Goal: Task Accomplishment & Management: Manage account settings

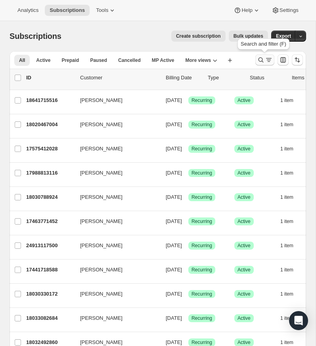
click at [260, 58] on icon "Search and filter results" at bounding box center [261, 60] width 8 height 8
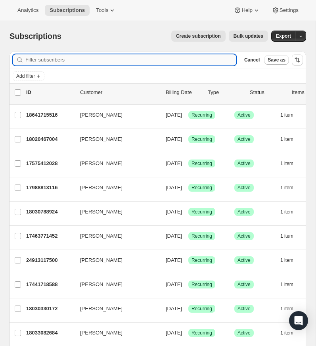
paste input "jrasnake2019@gmail.com"
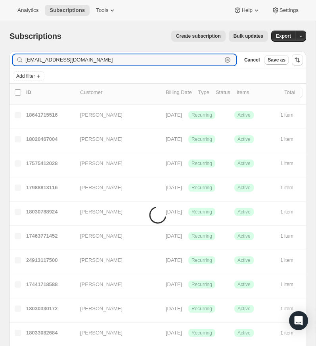
type input "jrasnake2019@gmail.com"
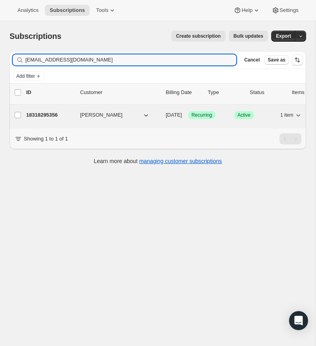
click at [53, 113] on p "18318295356" at bounding box center [50, 115] width 48 height 8
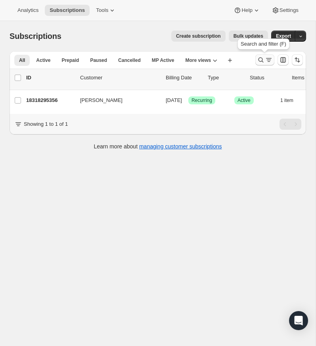
click at [260, 59] on icon "Search and filter results" at bounding box center [261, 60] width 8 height 8
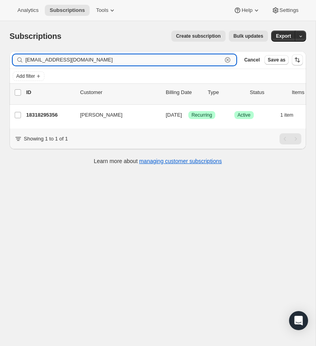
click at [227, 59] on icon "button" at bounding box center [228, 60] width 3 height 3
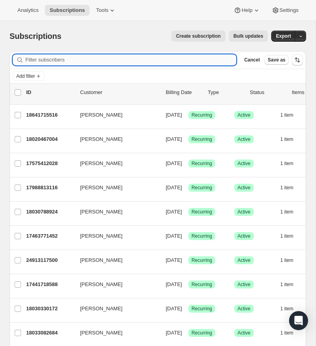
paste input "pramsey19@yahoo.com"
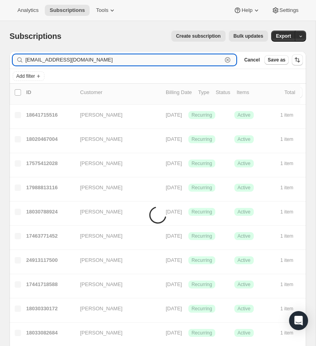
type input "pramsey19@yahoo.com"
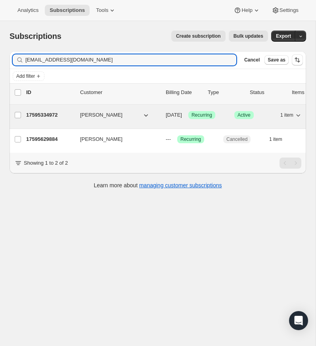
click at [52, 112] on p "17595334972" at bounding box center [50, 115] width 48 height 8
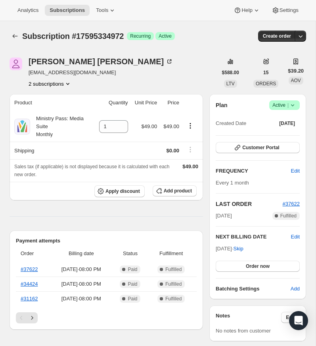
click at [292, 109] on icon at bounding box center [293, 105] width 8 height 8
click at [279, 164] on span "Cancel subscription" at bounding box center [282, 164] width 45 height 6
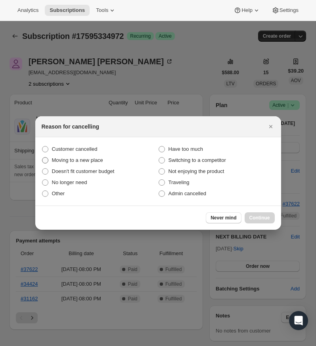
drag, startPoint x: 46, startPoint y: 149, endPoint x: 67, endPoint y: 158, distance: 22.8
click at [49, 150] on label "Customer cancelled" at bounding box center [100, 149] width 117 height 11
click at [42, 146] on input "Customer cancelled" at bounding box center [42, 146] width 0 height 0
radio input "true"
click at [255, 217] on span "Continue" at bounding box center [260, 218] width 21 height 6
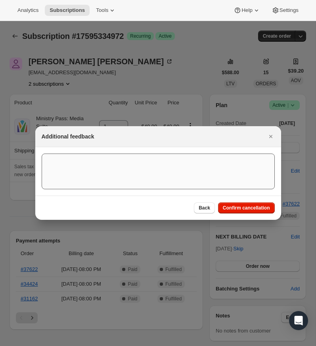
click at [248, 206] on span "Confirm cancellation" at bounding box center [246, 208] width 47 height 6
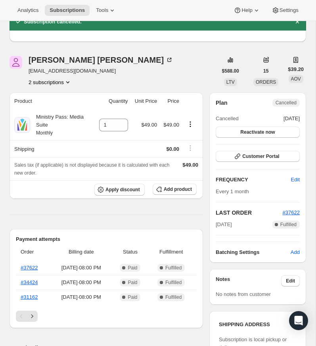
scroll to position [34, 0]
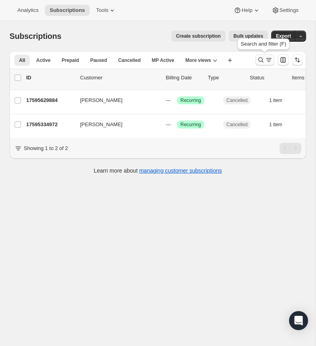
click at [260, 58] on icon "Search and filter results" at bounding box center [261, 60] width 8 height 8
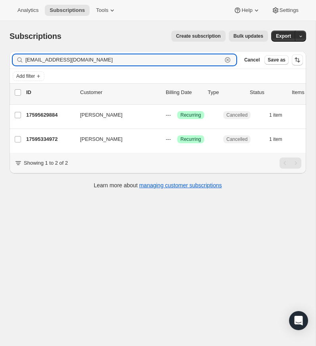
drag, startPoint x: 228, startPoint y: 58, endPoint x: 103, endPoint y: 69, distance: 125.1
click at [226, 58] on icon "button" at bounding box center [228, 60] width 8 height 8
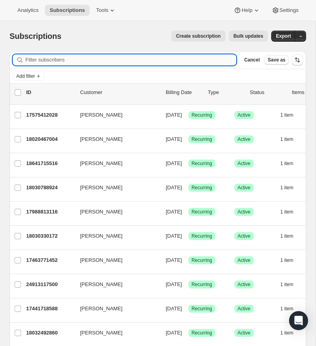
paste input "shelby@morganministries.com"
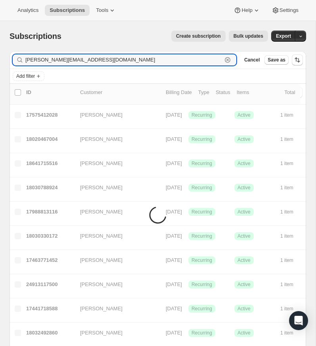
type input "shelby@morganministries.com"
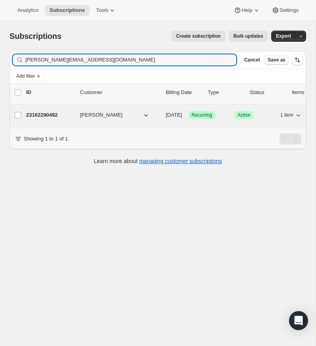
click at [107, 115] on span "Shelby Honeyxutt" at bounding box center [101, 115] width 42 height 8
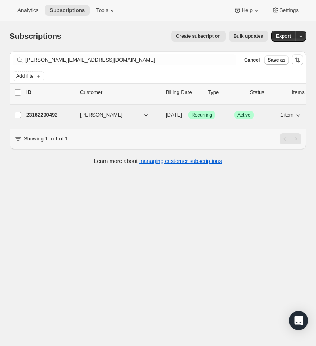
click at [48, 113] on p "23162290492" at bounding box center [50, 115] width 48 height 8
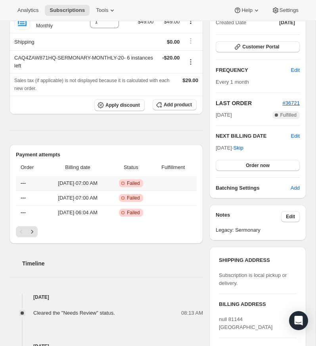
scroll to position [105, 0]
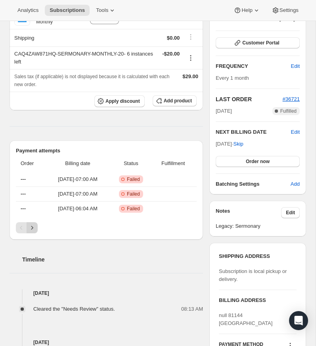
click at [33, 232] on icon "Next" at bounding box center [32, 228] width 8 height 8
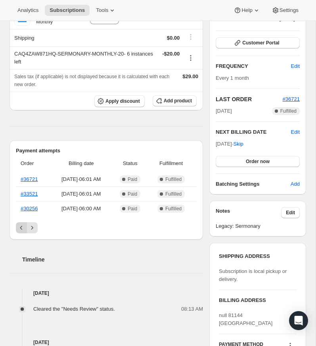
click at [17, 232] on icon "Previous" at bounding box center [21, 228] width 8 height 8
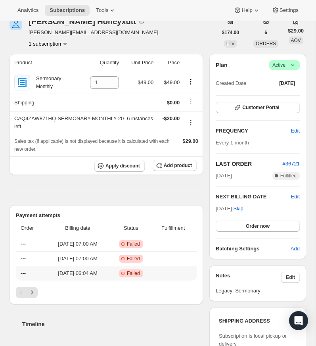
scroll to position [22, 0]
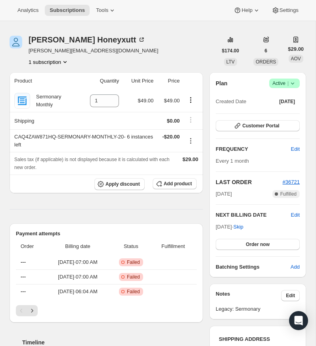
click at [292, 87] on icon at bounding box center [293, 83] width 8 height 8
click at [284, 142] on span "Cancel subscription" at bounding box center [282, 143] width 45 height 6
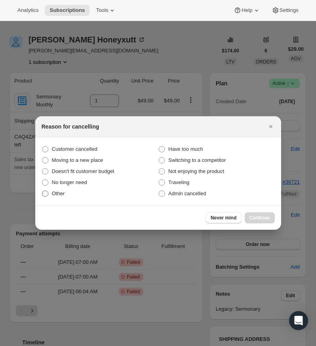
click at [45, 193] on span ":r188:" at bounding box center [45, 193] width 6 height 6
click at [42, 191] on input "Other" at bounding box center [42, 190] width 0 height 0
radio input "true"
click at [260, 217] on span "Continue" at bounding box center [260, 218] width 21 height 6
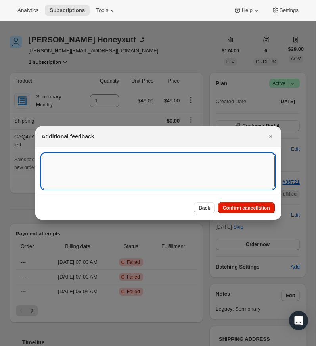
click at [68, 161] on textarea ":r188:" at bounding box center [158, 172] width 233 height 36
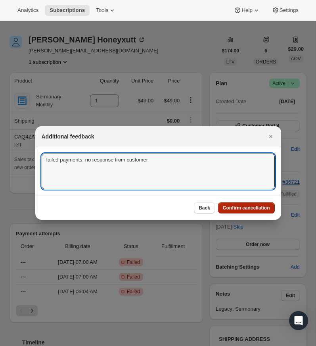
type textarea "failed payments, no response from customer"
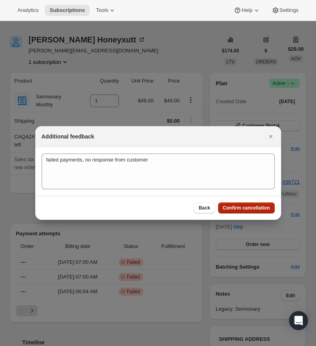
click at [242, 206] on span "Confirm cancellation" at bounding box center [246, 208] width 47 height 6
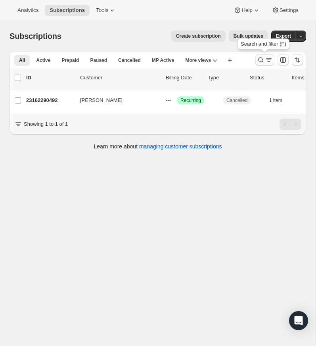
click at [260, 58] on icon "Search and filter results" at bounding box center [261, 60] width 5 height 5
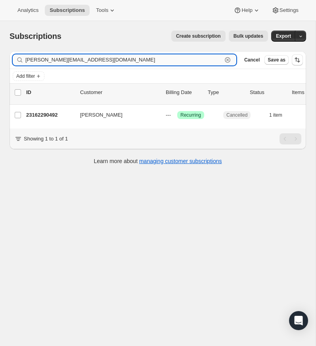
click at [227, 57] on icon "button" at bounding box center [228, 60] width 6 height 6
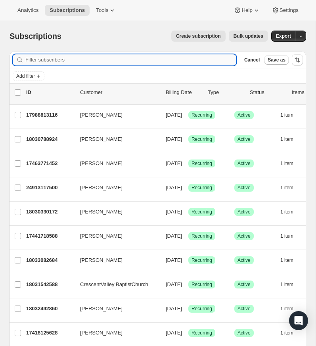
paste input "subscriptions@wearegtchurch.com"
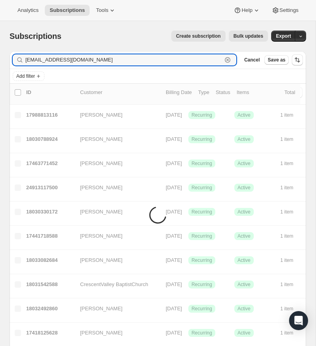
type input "subscriptions@wearegtchurch.com"
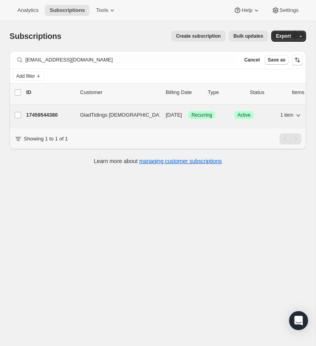
click at [50, 113] on p "17459544380" at bounding box center [50, 115] width 48 height 8
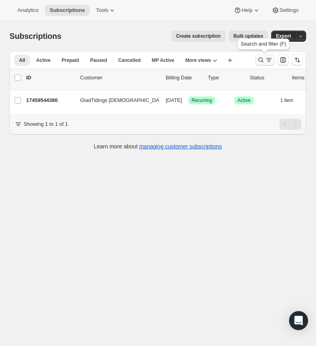
click at [261, 59] on icon "Search and filter results" at bounding box center [261, 60] width 8 height 8
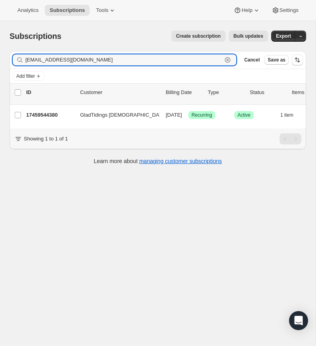
drag, startPoint x: 228, startPoint y: 58, endPoint x: 21, endPoint y: 70, distance: 207.5
click at [228, 58] on icon "button" at bounding box center [228, 60] width 8 height 8
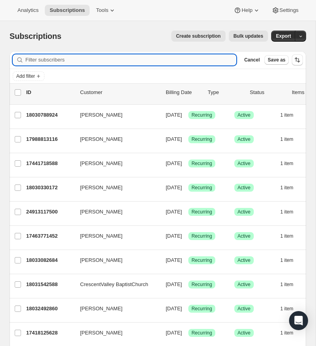
paste input "joey@thetablechurch.co"
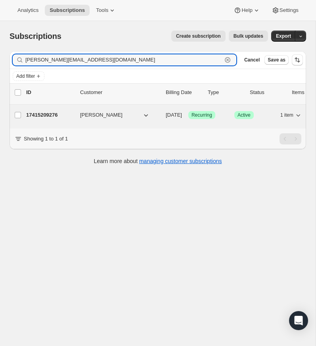
type input "joey@thetablechurch.co"
click at [40, 114] on p "17415209276" at bounding box center [50, 115] width 48 height 8
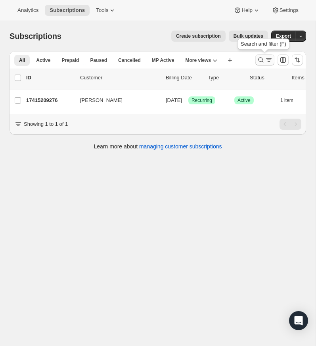
click at [261, 58] on icon "Search and filter results" at bounding box center [261, 60] width 8 height 8
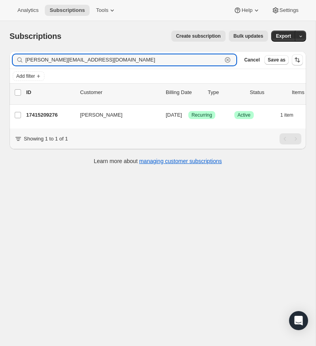
drag, startPoint x: 229, startPoint y: 58, endPoint x: 204, endPoint y: 67, distance: 26.0
click at [228, 58] on icon "button" at bounding box center [228, 60] width 8 height 8
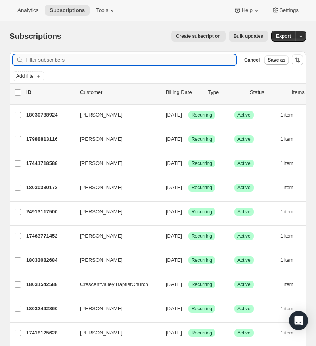
paste input "[PERSON_NAME][EMAIL_ADDRESS][DOMAIN_NAME]"
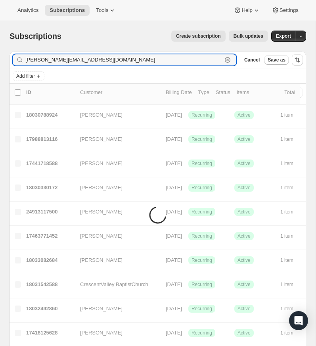
type input "[PERSON_NAME][EMAIL_ADDRESS][DOMAIN_NAME]"
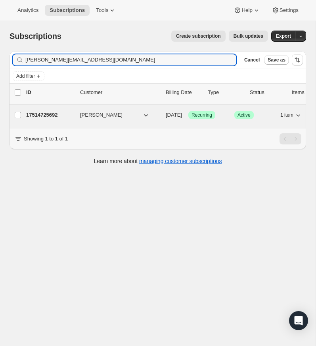
click at [90, 114] on span "Chris Buskirk" at bounding box center [101, 115] width 42 height 8
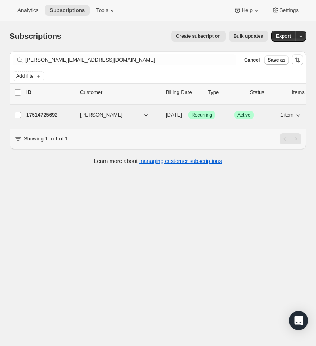
click at [50, 111] on p "17514725692" at bounding box center [50, 115] width 48 height 8
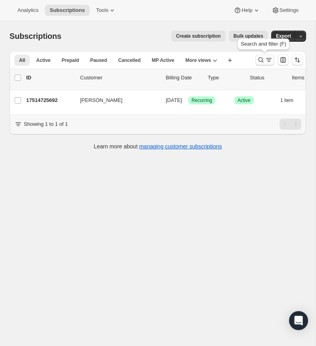
click at [260, 57] on icon "Search and filter results" at bounding box center [261, 60] width 8 height 8
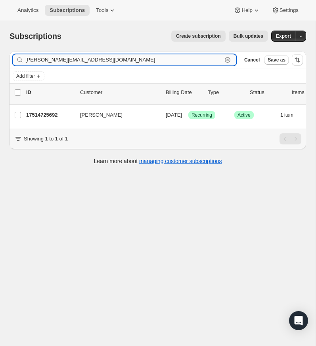
drag, startPoint x: 228, startPoint y: 58, endPoint x: 220, endPoint y: 60, distance: 8.1
click at [227, 58] on icon "button" at bounding box center [228, 60] width 8 height 8
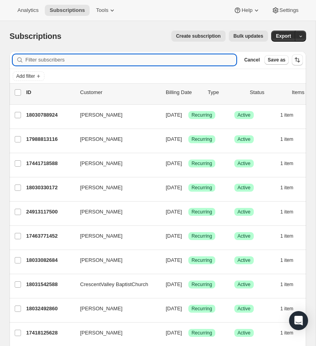
paste input "ralph.walker@salvationarmy.org.uk"
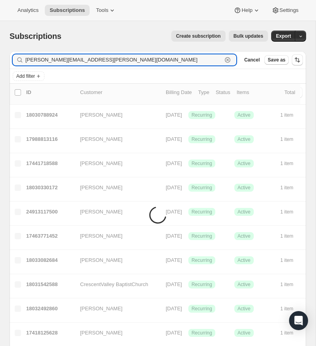
type input "ralph.walker@salvationarmy.org.uk"
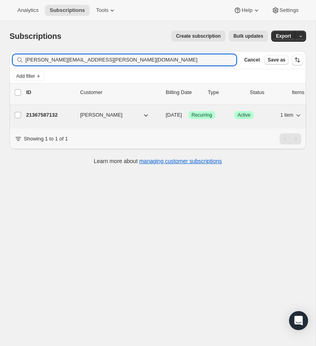
click at [46, 114] on p "21367587132" at bounding box center [50, 115] width 48 height 8
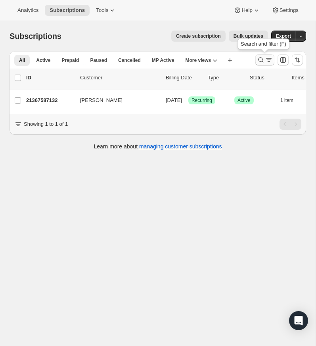
click at [260, 58] on icon "Search and filter results" at bounding box center [261, 60] width 8 height 8
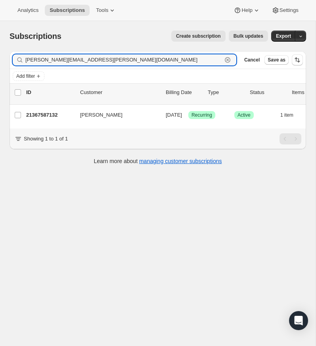
drag, startPoint x: 227, startPoint y: 58, endPoint x: 80, endPoint y: 65, distance: 147.4
click at [227, 58] on icon "button" at bounding box center [228, 60] width 8 height 8
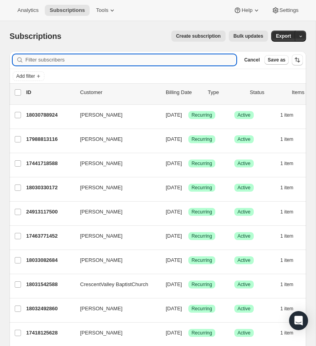
paste input "noah@goodnewstopeka.com"
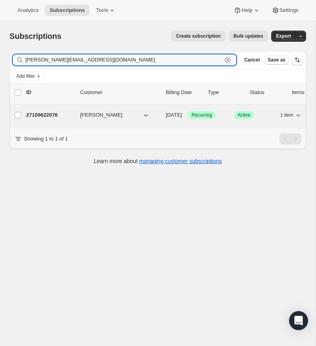
type input "noah@goodnewstopeka.com"
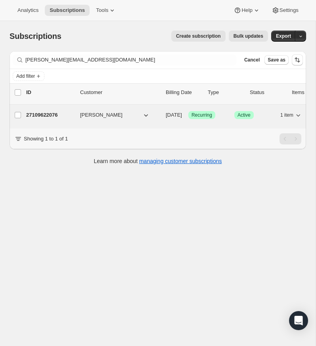
click at [46, 113] on p "27109622076" at bounding box center [50, 115] width 48 height 8
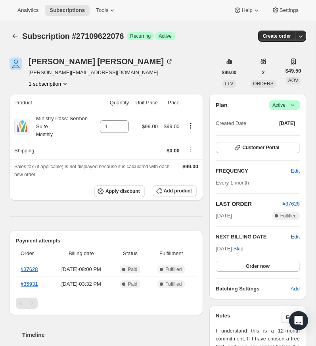
click at [294, 236] on span "Edit" at bounding box center [295, 237] width 9 height 8
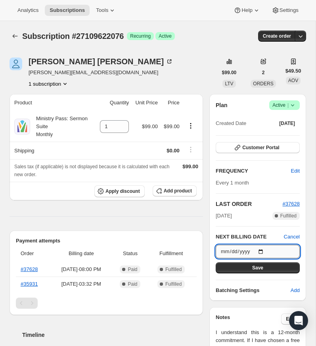
click at [263, 249] on input "2025-10-10" at bounding box center [258, 251] width 84 height 13
type input "2025-10-13"
click at [255, 266] on span "Save" at bounding box center [257, 268] width 11 height 6
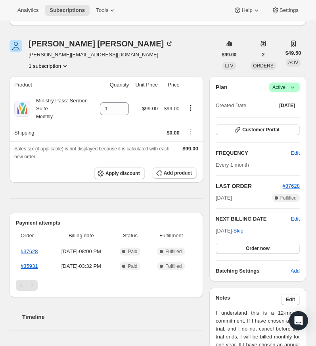
scroll to position [58, 0]
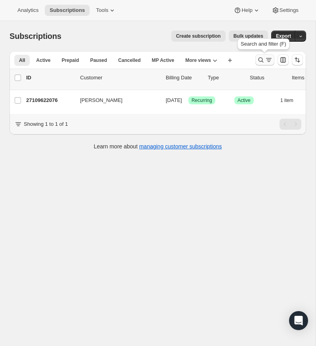
click at [261, 59] on icon "Search and filter results" at bounding box center [261, 60] width 8 height 8
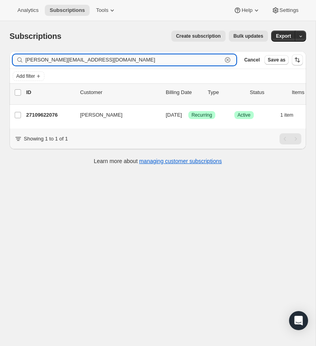
click at [227, 58] on icon "button" at bounding box center [228, 60] width 8 height 8
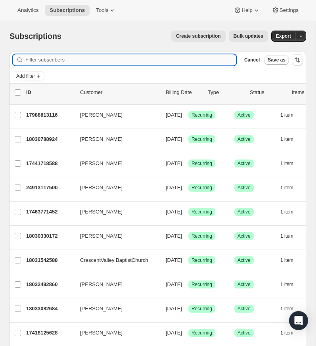
paste input "[PERSON_NAME][EMAIL_ADDRESS][DOMAIN_NAME]"
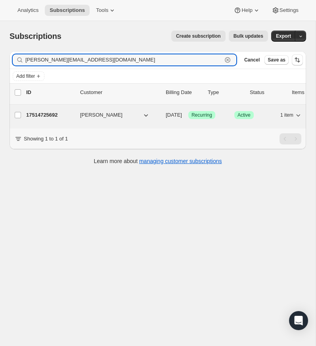
type input "[PERSON_NAME][EMAIL_ADDRESS][DOMAIN_NAME]"
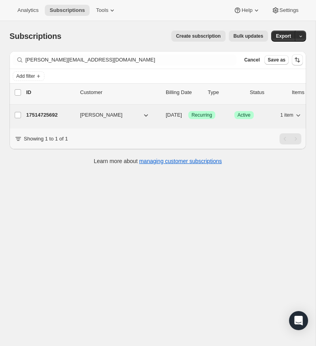
click at [92, 115] on span "Chris Buskirk" at bounding box center [101, 115] width 42 height 8
click at [44, 113] on p "17514725692" at bounding box center [50, 115] width 48 height 8
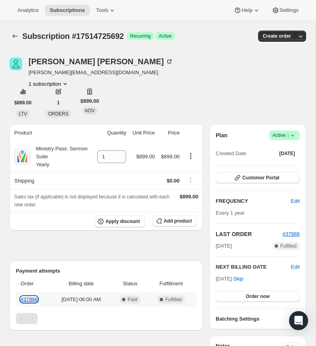
click at [33, 298] on link "#37866" at bounding box center [29, 299] width 17 height 6
click at [292, 134] on icon at bounding box center [293, 135] width 8 height 8
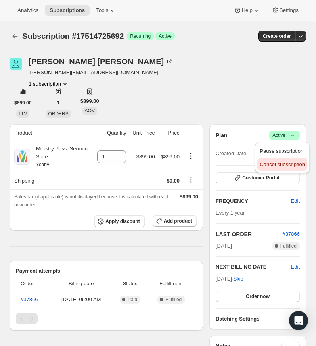
click at [286, 163] on span "Cancel subscription" at bounding box center [282, 164] width 45 height 6
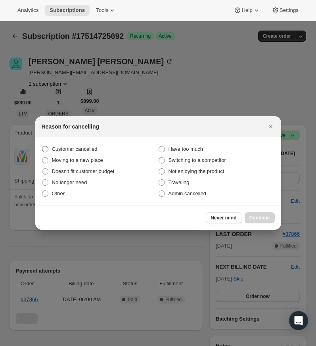
drag, startPoint x: 46, startPoint y: 148, endPoint x: 50, endPoint y: 150, distance: 4.8
click at [46, 148] on span ":r15:" at bounding box center [45, 149] width 6 height 6
click at [42, 146] on input "Customer cancelled" at bounding box center [42, 146] width 0 height 0
radio input "true"
click at [258, 216] on span "Continue" at bounding box center [260, 218] width 21 height 6
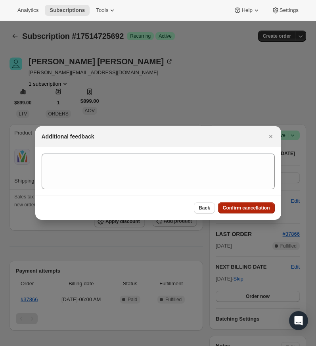
click at [246, 207] on span "Confirm cancellation" at bounding box center [246, 208] width 47 height 6
